Goal: Transaction & Acquisition: Purchase product/service

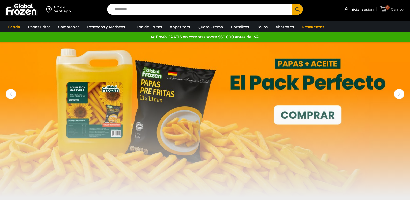
click at [385, 9] on icon at bounding box center [383, 9] width 7 height 7
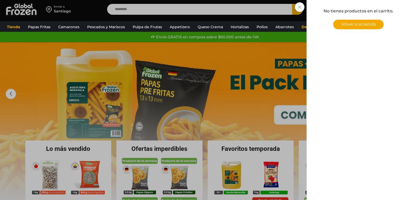
click at [358, 25] on span "Volver a la tienda" at bounding box center [358, 24] width 35 height 5
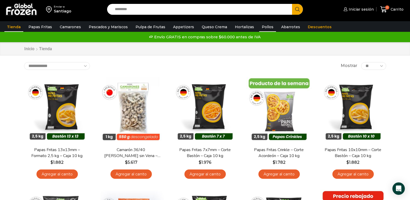
click at [263, 27] on link "Pollos" at bounding box center [267, 27] width 17 height 10
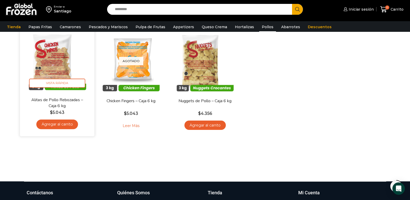
scroll to position [52, 0]
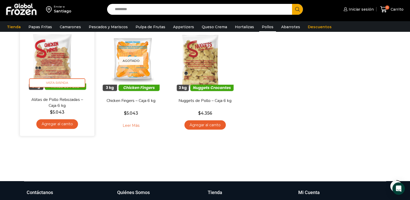
click at [58, 124] on link "Agregar al carrito" at bounding box center [57, 124] width 42 height 10
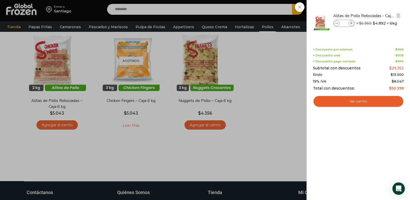
click at [351, 24] on icon at bounding box center [351, 23] width 3 height 3
type input "*"
click at [379, 16] on div "2 Carrito 2 2 Shopping Cart *" at bounding box center [392, 9] width 26 height 12
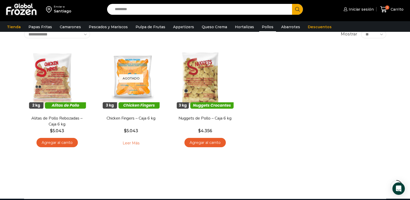
scroll to position [26, 0]
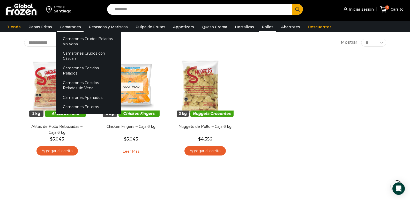
click at [65, 28] on link "Camarones" at bounding box center [70, 27] width 26 height 10
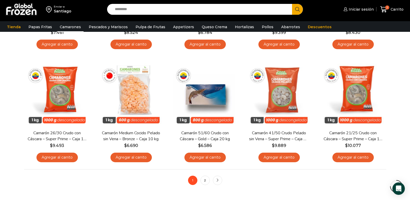
scroll to position [388, 0]
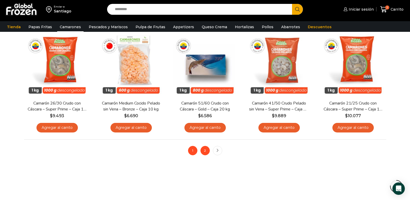
click at [205, 150] on link "2" at bounding box center [205, 150] width 9 height 9
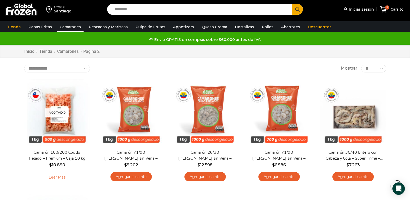
scroll to position [155, 0]
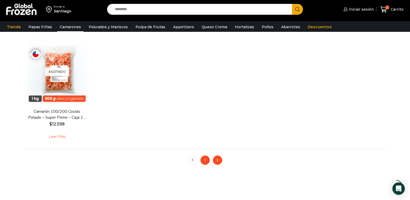
click at [205, 161] on link "1" at bounding box center [205, 160] width 9 height 9
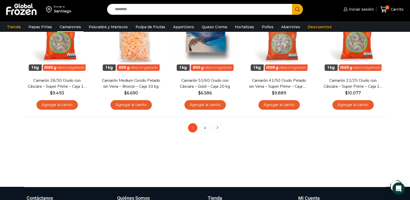
scroll to position [414, 0]
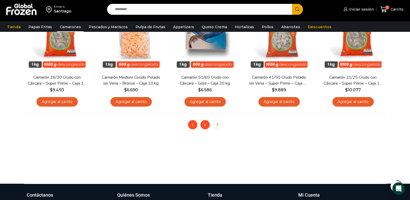
click at [206, 124] on link "2" at bounding box center [205, 124] width 9 height 9
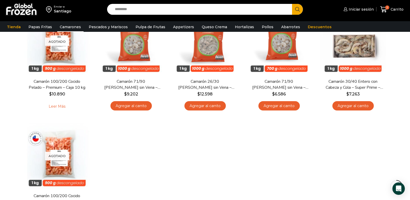
scroll to position [155, 0]
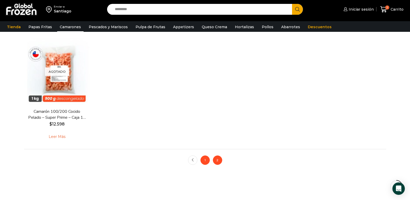
click at [202, 161] on link "1" at bounding box center [205, 160] width 9 height 9
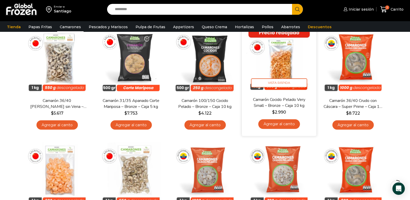
scroll to position [26, 0]
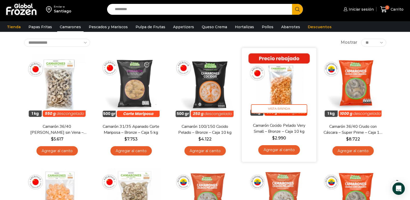
click at [284, 95] on img at bounding box center [279, 85] width 67 height 67
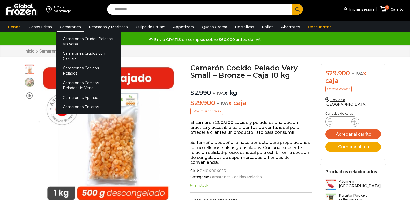
scroll to position [0, 0]
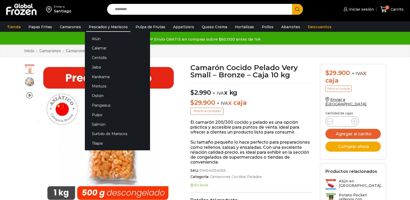
click at [113, 24] on link "Pescados y Mariscos" at bounding box center [108, 27] width 44 height 10
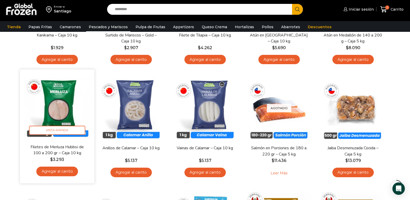
scroll to position [129, 0]
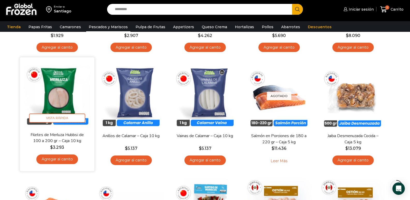
click at [57, 160] on link "Agregar al carrito" at bounding box center [57, 159] width 42 height 10
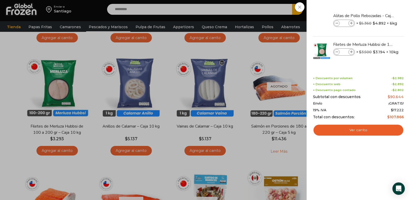
scroll to position [181, 0]
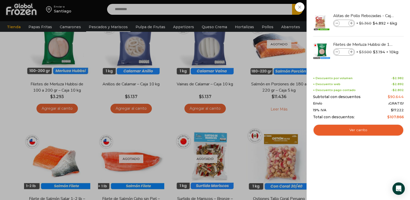
click at [379, 16] on div "3 Carrito 3 3 Shopping Cart *" at bounding box center [392, 9] width 26 height 12
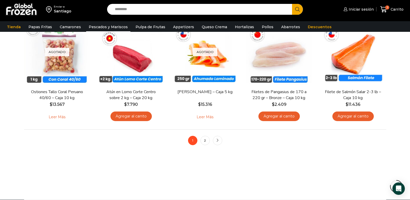
scroll to position [414, 0]
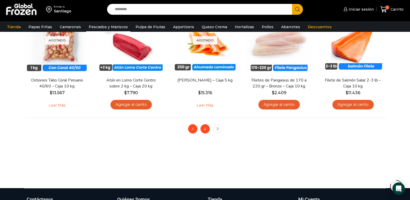
click at [208, 130] on link "2" at bounding box center [205, 128] width 9 height 9
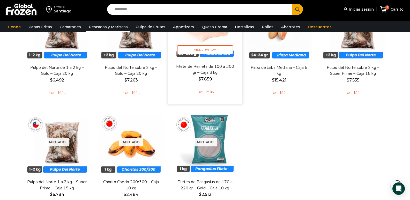
scroll to position [311, 0]
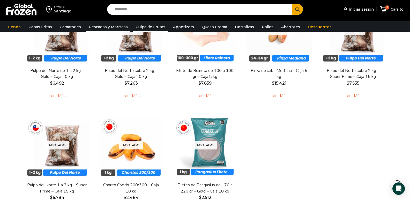
click at [148, 27] on link "Pulpa de Frutas" at bounding box center [150, 27] width 35 height 10
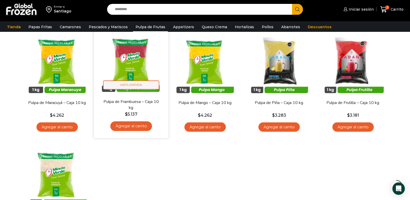
scroll to position [78, 0]
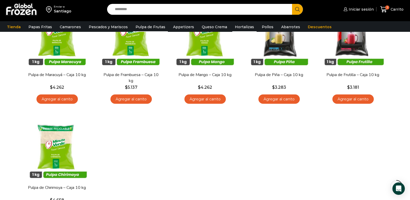
click at [232, 26] on link "Hortalizas" at bounding box center [244, 27] width 24 height 10
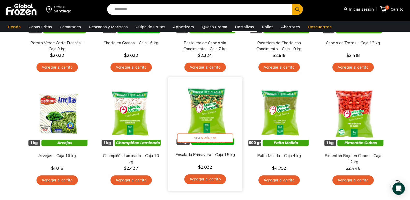
scroll to position [104, 0]
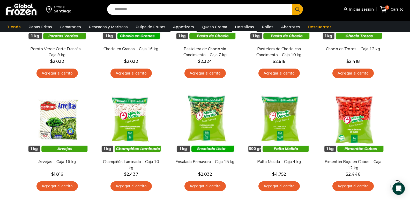
click at [180, 27] on link "Appetizers" at bounding box center [184, 27] width 26 height 10
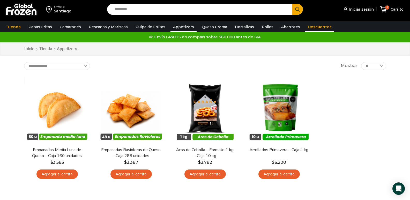
click at [305, 30] on link "Descuentos" at bounding box center [319, 27] width 29 height 10
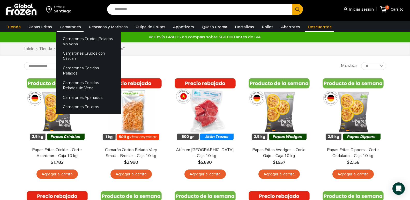
click at [67, 28] on link "Camarones" at bounding box center [70, 27] width 26 height 10
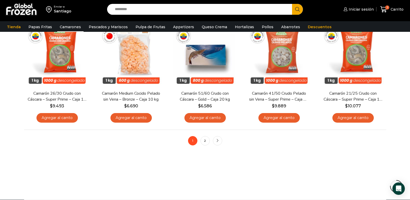
scroll to position [414, 0]
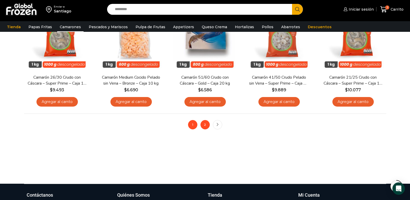
click at [206, 126] on link "2" at bounding box center [205, 124] width 9 height 9
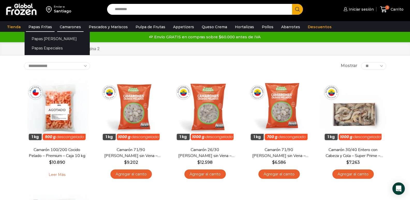
click at [30, 29] on link "Papas Fritas" at bounding box center [40, 27] width 29 height 10
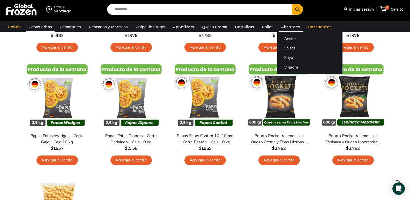
click at [283, 28] on link "Abarrotes" at bounding box center [291, 27] width 24 height 10
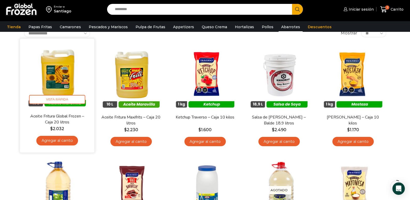
scroll to position [26, 0]
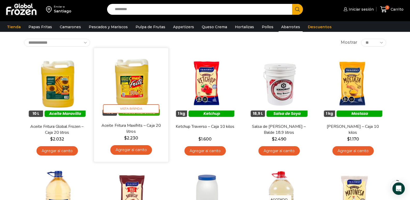
click at [142, 97] on img at bounding box center [131, 85] width 67 height 67
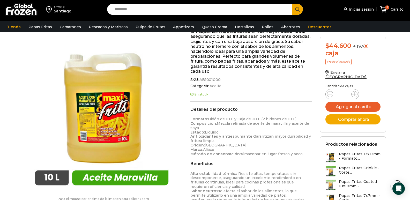
scroll to position [181, 0]
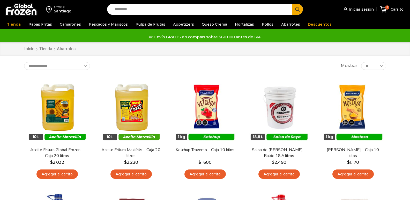
click at [60, 77] on img at bounding box center [57, 110] width 66 height 66
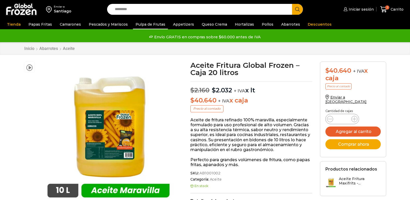
click at [152, 24] on link "Pulpa de Frutas" at bounding box center [150, 24] width 35 height 10
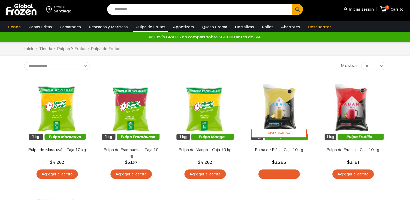
click at [379, 16] on div "3 Carrito 3 3 Shopping Cart * $" at bounding box center [392, 9] width 26 height 12
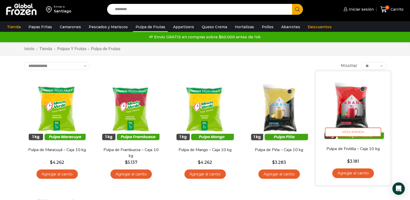
click at [344, 173] on link "Agregar al carrito" at bounding box center [353, 173] width 42 height 10
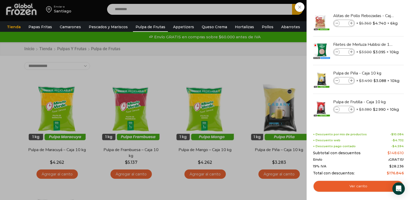
click at [379, 16] on div "5 Carrito 5 5 Shopping Cart *" at bounding box center [392, 9] width 26 height 12
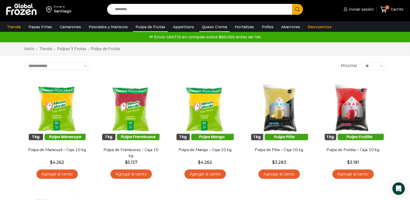
click at [204, 25] on link "Queso Crema" at bounding box center [214, 27] width 31 height 10
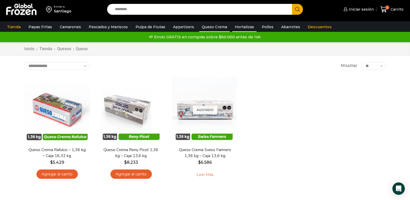
click at [239, 26] on link "Hortalizas" at bounding box center [244, 27] width 24 height 10
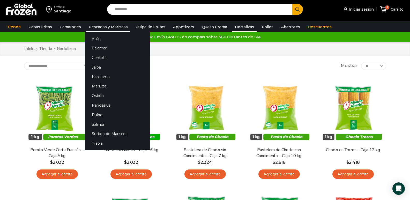
click at [113, 28] on link "Pescados y Mariscos" at bounding box center [108, 27] width 44 height 10
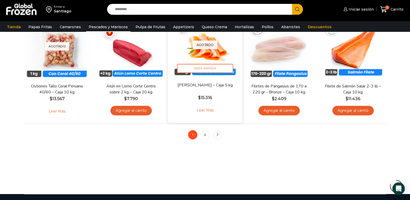
scroll to position [408, 0]
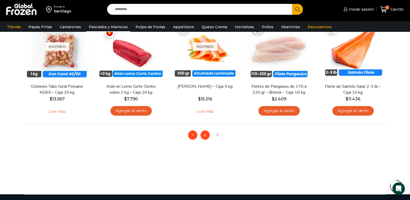
click at [204, 137] on link "2" at bounding box center [205, 134] width 9 height 9
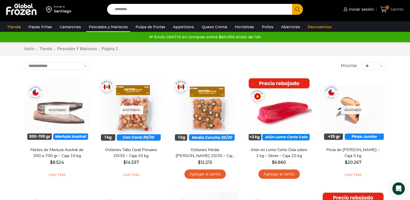
click at [396, 9] on span "Carrito" at bounding box center [396, 9] width 14 height 5
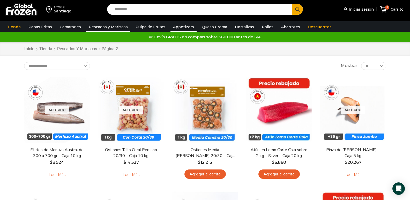
click at [181, 26] on link "Appetizers" at bounding box center [184, 27] width 26 height 10
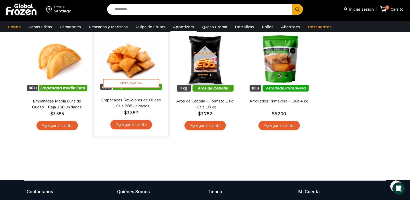
scroll to position [52, 0]
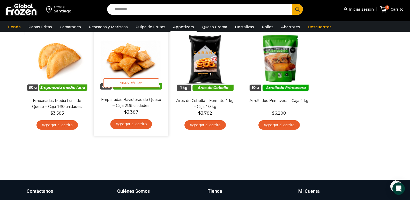
click at [143, 54] on img at bounding box center [131, 59] width 67 height 67
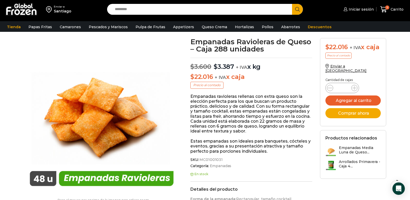
scroll to position [0, 0]
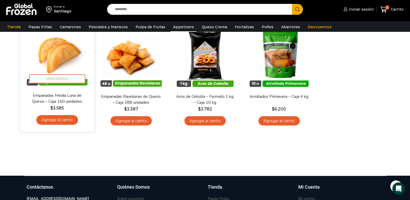
scroll to position [26, 0]
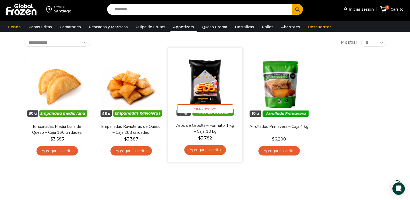
click at [219, 102] on img at bounding box center [205, 85] width 67 height 67
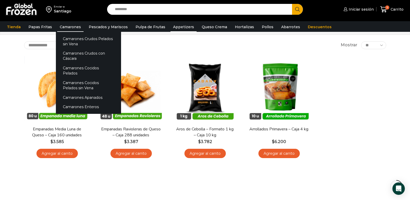
scroll to position [26, 0]
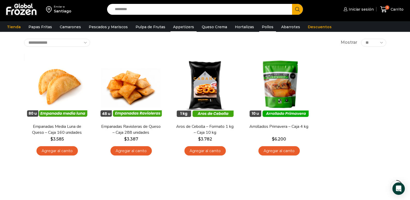
click at [259, 24] on link "Pollos" at bounding box center [267, 27] width 17 height 10
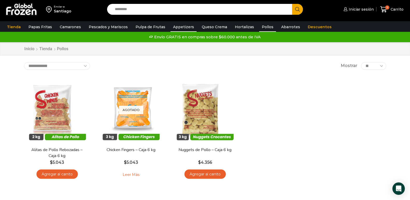
click at [188, 28] on link "Appetizers" at bounding box center [184, 27] width 26 height 10
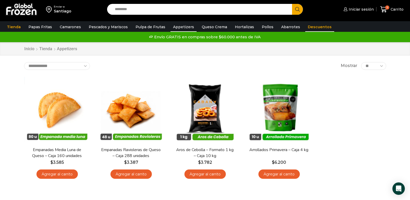
click at [305, 28] on link "Descuentos" at bounding box center [319, 27] width 29 height 10
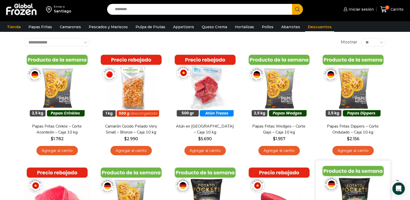
scroll to position [26, 0]
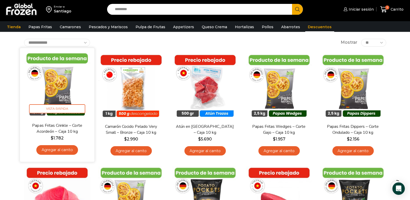
click at [50, 99] on img at bounding box center [57, 85] width 67 height 67
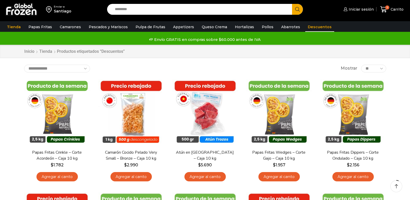
scroll to position [23, 0]
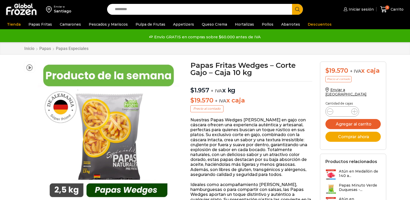
scroll to position [52, 0]
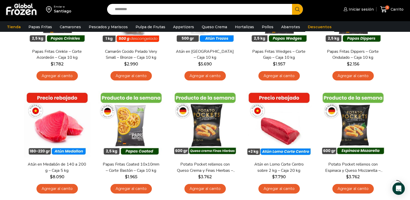
scroll to position [127, 0]
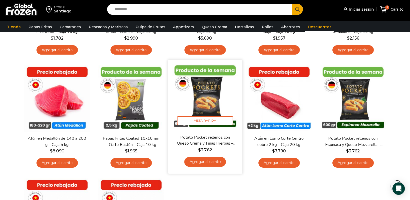
click at [222, 95] on img at bounding box center [205, 97] width 67 height 67
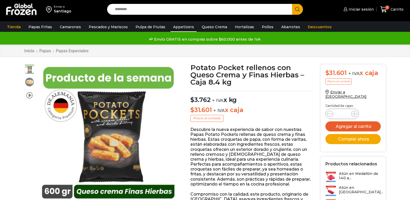
click at [179, 28] on link "Appetizers" at bounding box center [184, 27] width 26 height 10
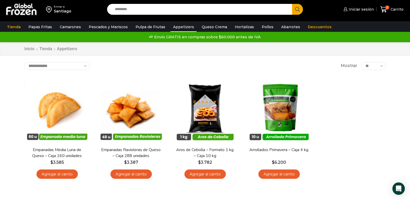
click at [50, 8] on img at bounding box center [50, 9] width 8 height 9
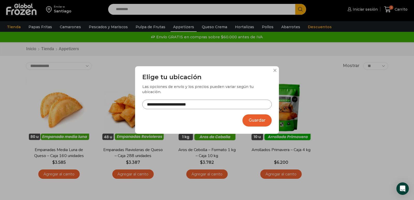
click at [261, 119] on button "Guardar" at bounding box center [256, 120] width 29 height 12
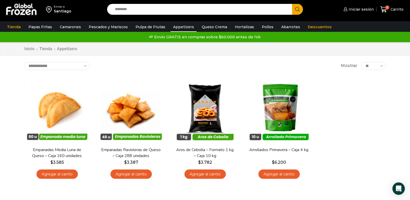
click at [57, 9] on div "Santiago" at bounding box center [63, 11] width 18 height 5
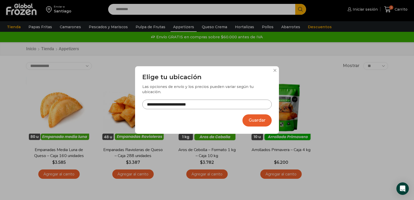
click at [252, 117] on button "Guardar" at bounding box center [256, 120] width 29 height 12
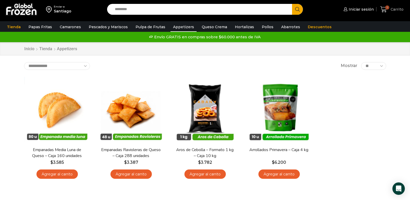
click at [394, 10] on span "Carrito" at bounding box center [396, 9] width 14 height 5
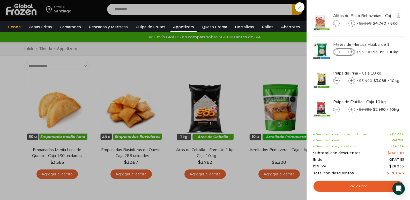
scroll to position [1, 0]
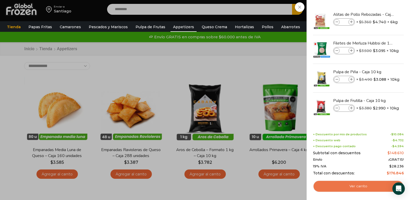
click at [355, 188] on link "Ver carrito" at bounding box center [358, 186] width 91 height 12
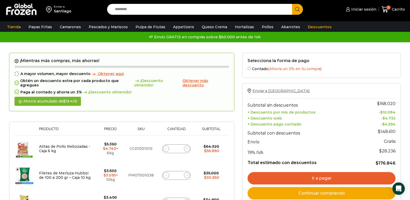
click at [261, 90] on span "Enviar a Chile" at bounding box center [281, 90] width 57 height 5
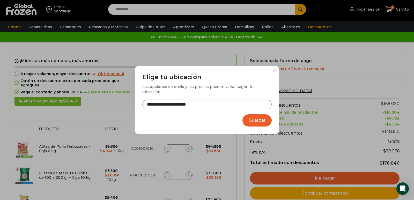
click at [253, 114] on button "Guardar" at bounding box center [256, 120] width 29 height 12
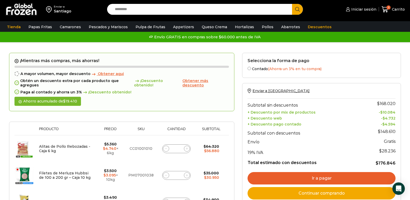
click at [198, 81] on span "Obtener más descuento" at bounding box center [195, 82] width 26 height 9
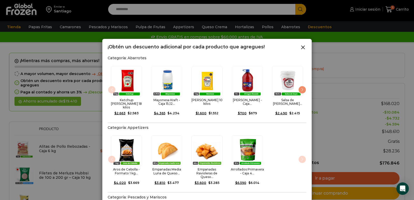
click at [304, 88] on div "Next slide" at bounding box center [302, 90] width 8 height 8
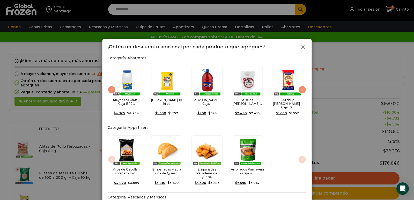
click at [304, 88] on div "Next slide" at bounding box center [302, 90] width 8 height 8
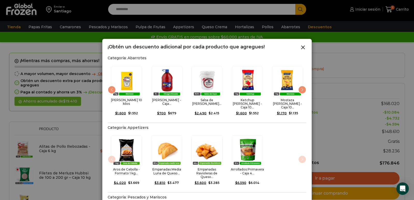
click at [304, 88] on div "Next slide" at bounding box center [302, 90] width 8 height 8
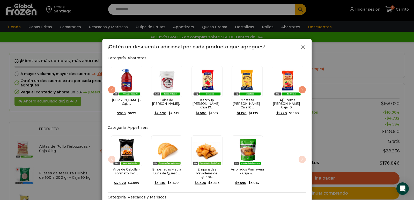
click at [304, 88] on div "Next slide" at bounding box center [302, 90] width 8 height 8
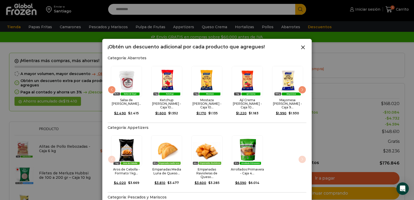
click at [304, 88] on div "Next slide" at bounding box center [302, 90] width 8 height 8
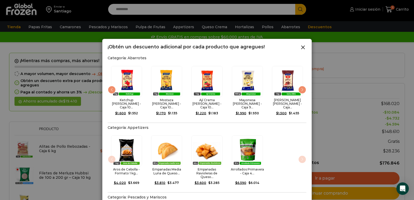
click at [303, 155] on div "Aros de Cebolla - Formato 1 kg... $ 4.020 Original price was: $4.020. $ 3.669 C…" at bounding box center [207, 160] width 199 height 57
click at [300, 48] on icon at bounding box center [303, 47] width 6 height 6
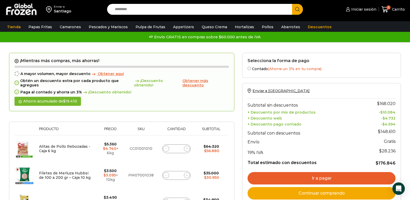
click at [103, 90] on span "¡Descuento obtenido!" at bounding box center [106, 92] width 49 height 4
click at [186, 90] on div "¡Mientras más compras, más ahorras! A mayor volumen, mayor descuento Obtener aq…" at bounding box center [121, 82] width 225 height 59
click at [178, 27] on link "Appetizers" at bounding box center [184, 27] width 26 height 10
